Goal: Task Accomplishment & Management: Manage account settings

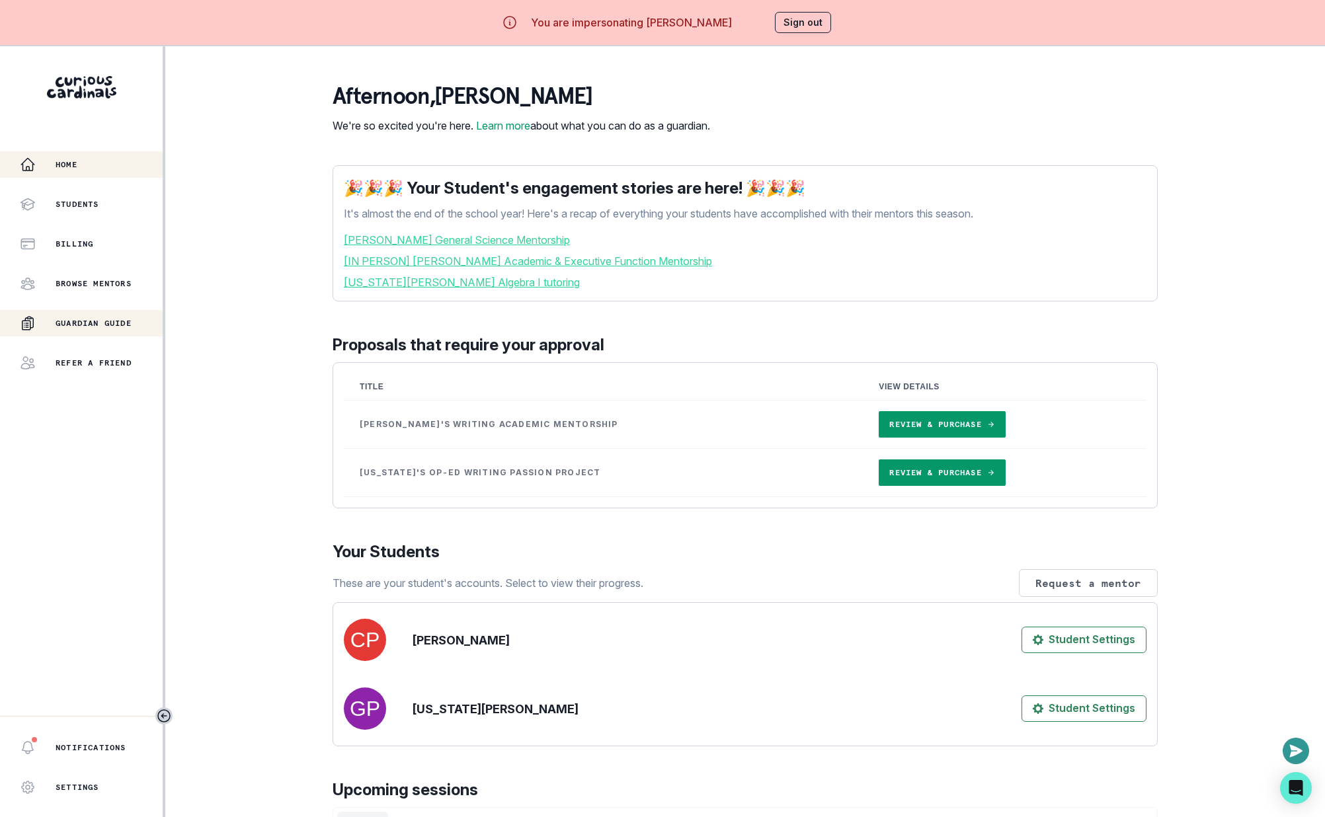
click at [111, 315] on div "Guardian Guide" at bounding box center [91, 323] width 143 height 16
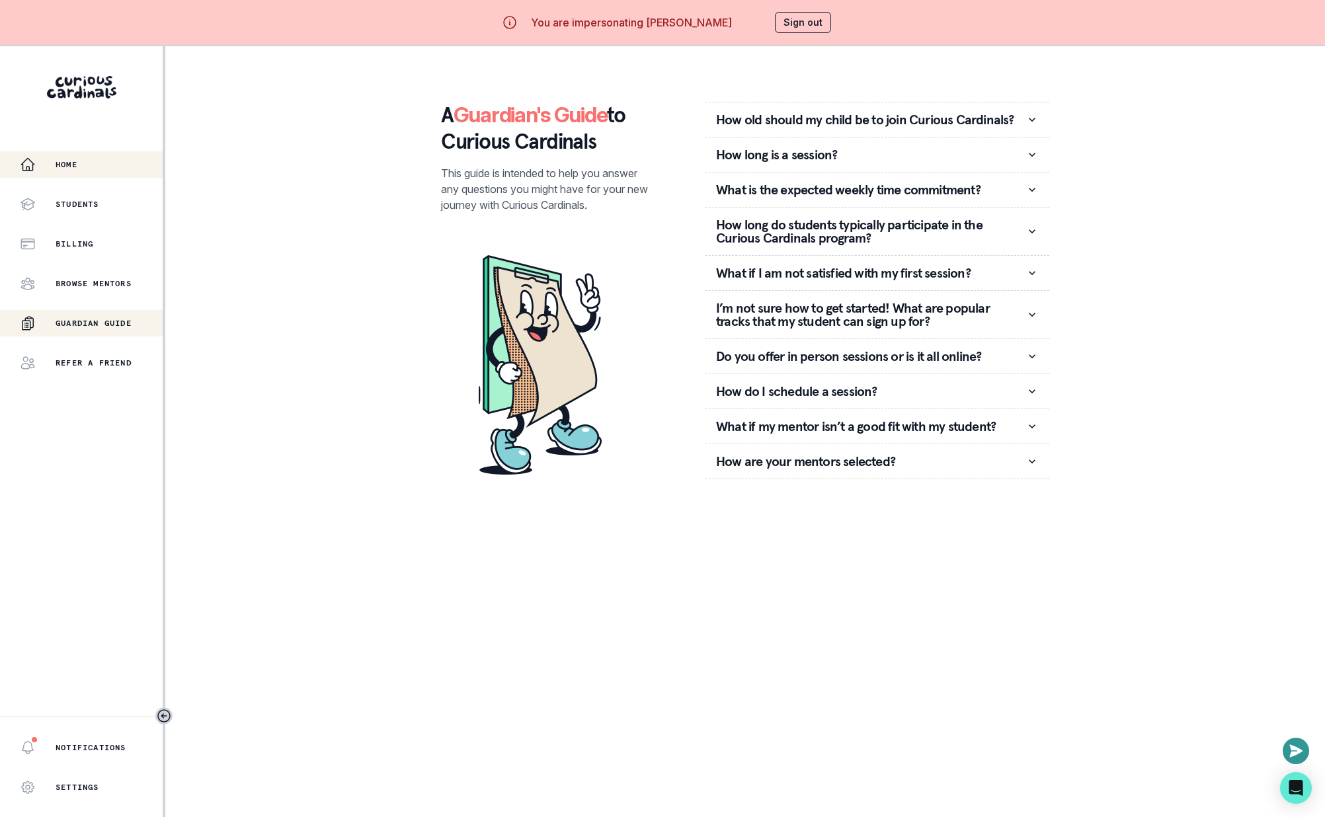
click at [83, 169] on div "Home" at bounding box center [91, 165] width 143 height 16
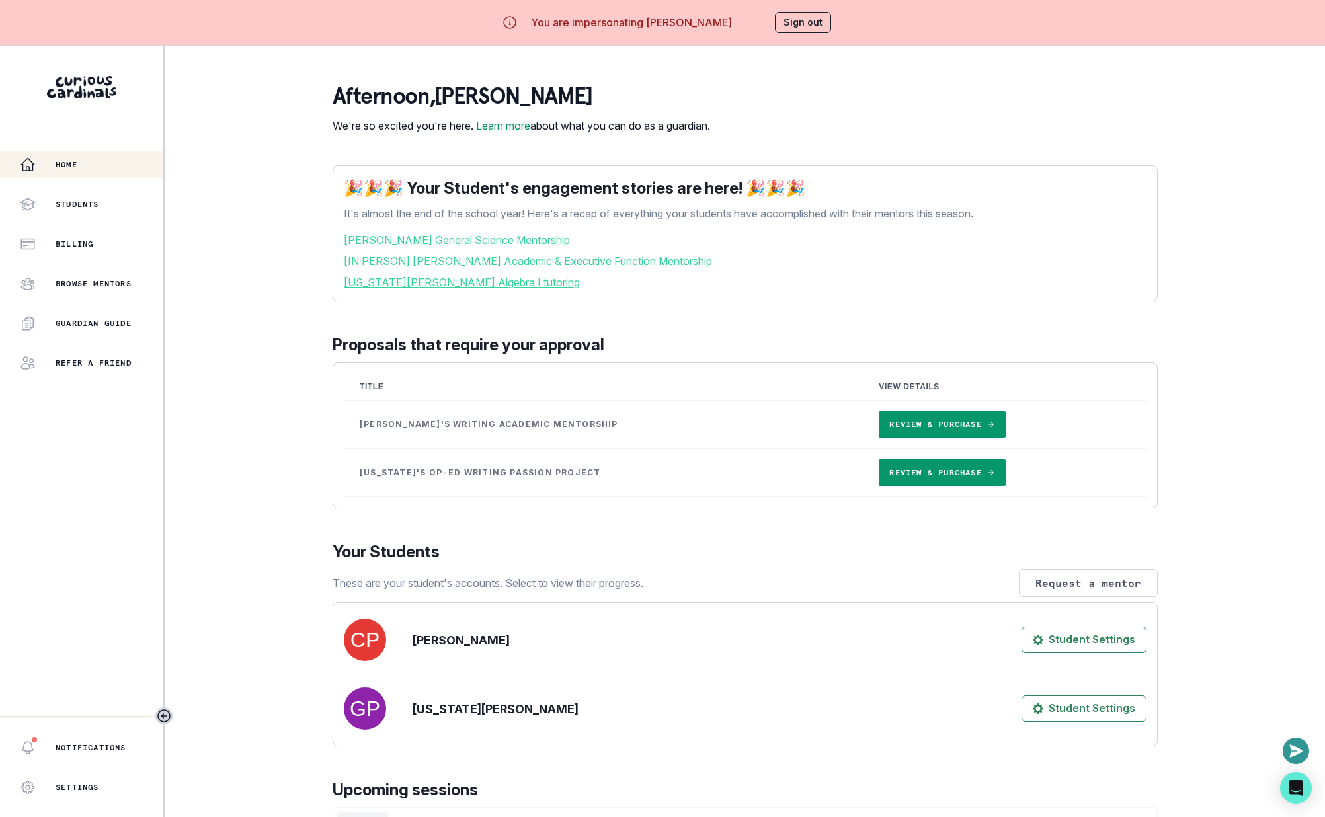
scroll to position [491, 0]
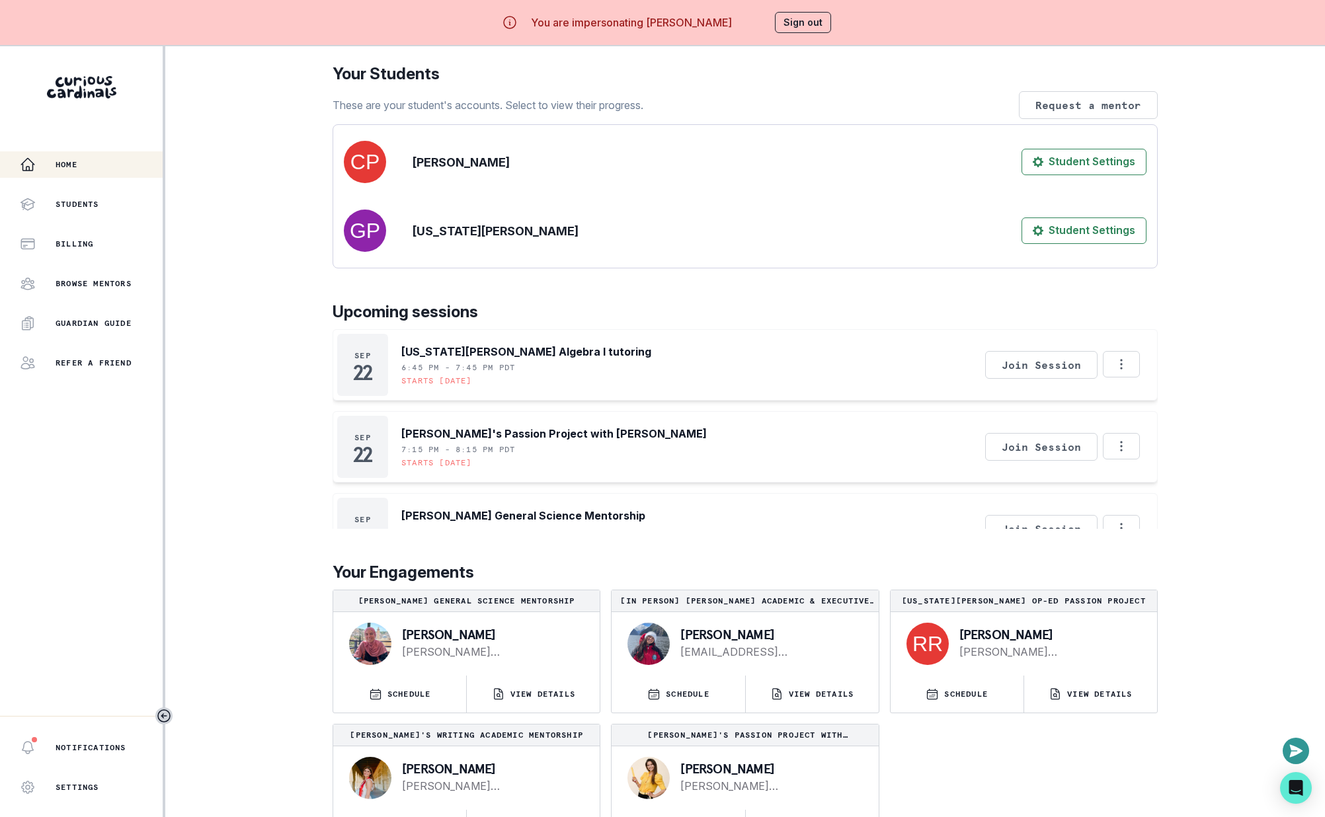
click at [807, 20] on button "Sign out" at bounding box center [803, 22] width 56 height 21
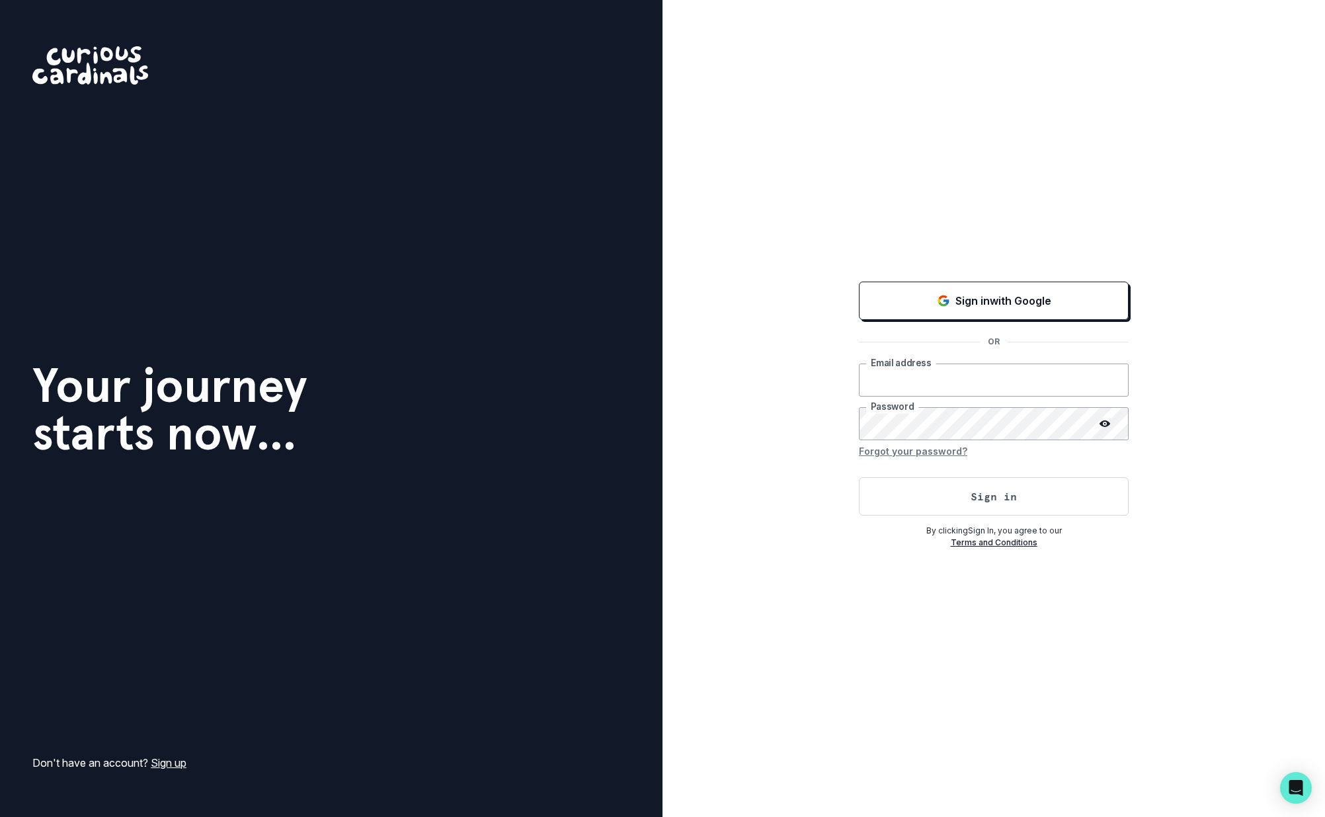
type input "[EMAIL_ADDRESS][DOMAIN_NAME]"
click at [931, 507] on button "Sign in" at bounding box center [994, 496] width 270 height 38
